Goal: Task Accomplishment & Management: Use online tool/utility

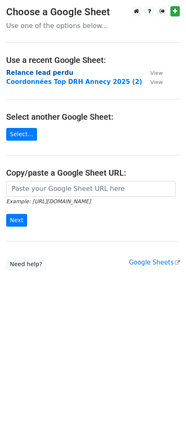
click at [49, 70] on strong "Relance lead perdu" at bounding box center [39, 72] width 67 height 7
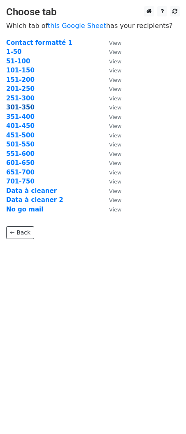
click at [19, 109] on strong "301-350" at bounding box center [20, 107] width 28 height 7
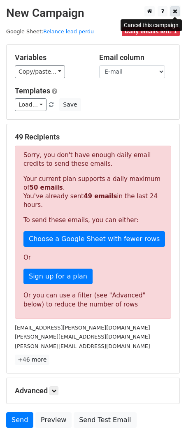
click at [175, 12] on icon at bounding box center [175, 11] width 5 height 6
